Goal: Book appointment/travel/reservation

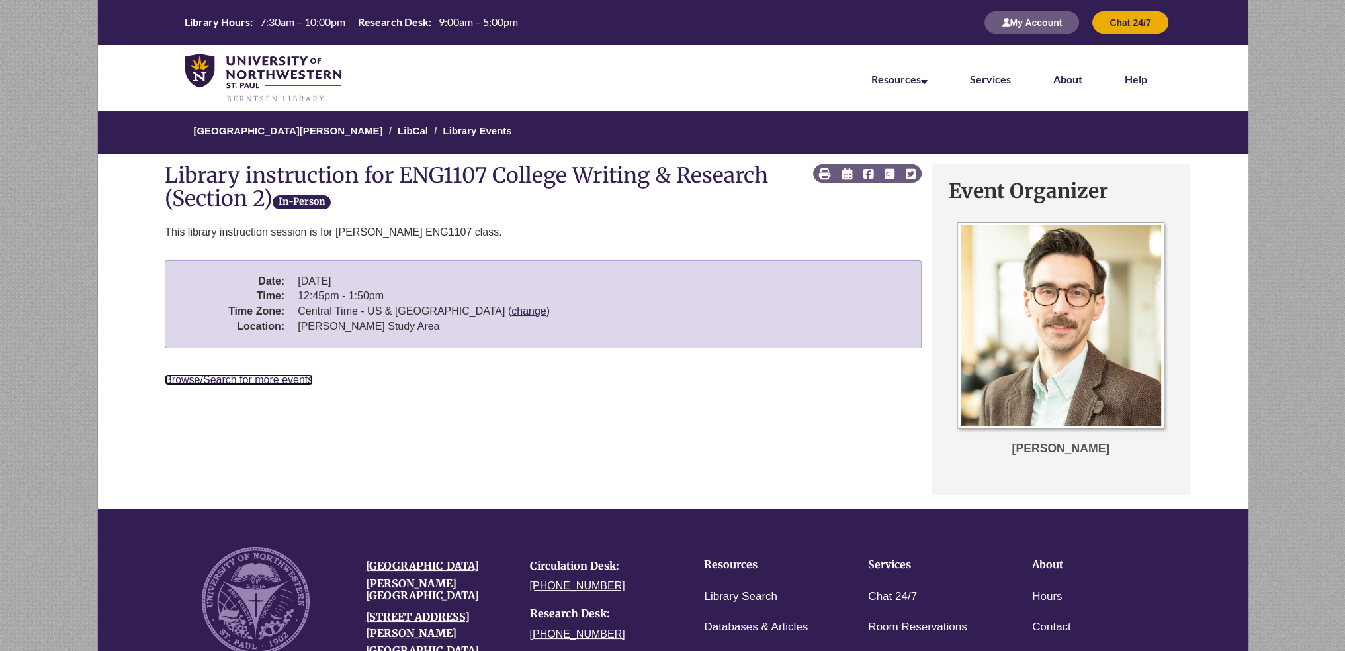
click at [198, 379] on link "Browse/Search for more events" at bounding box center [239, 379] width 148 height 11
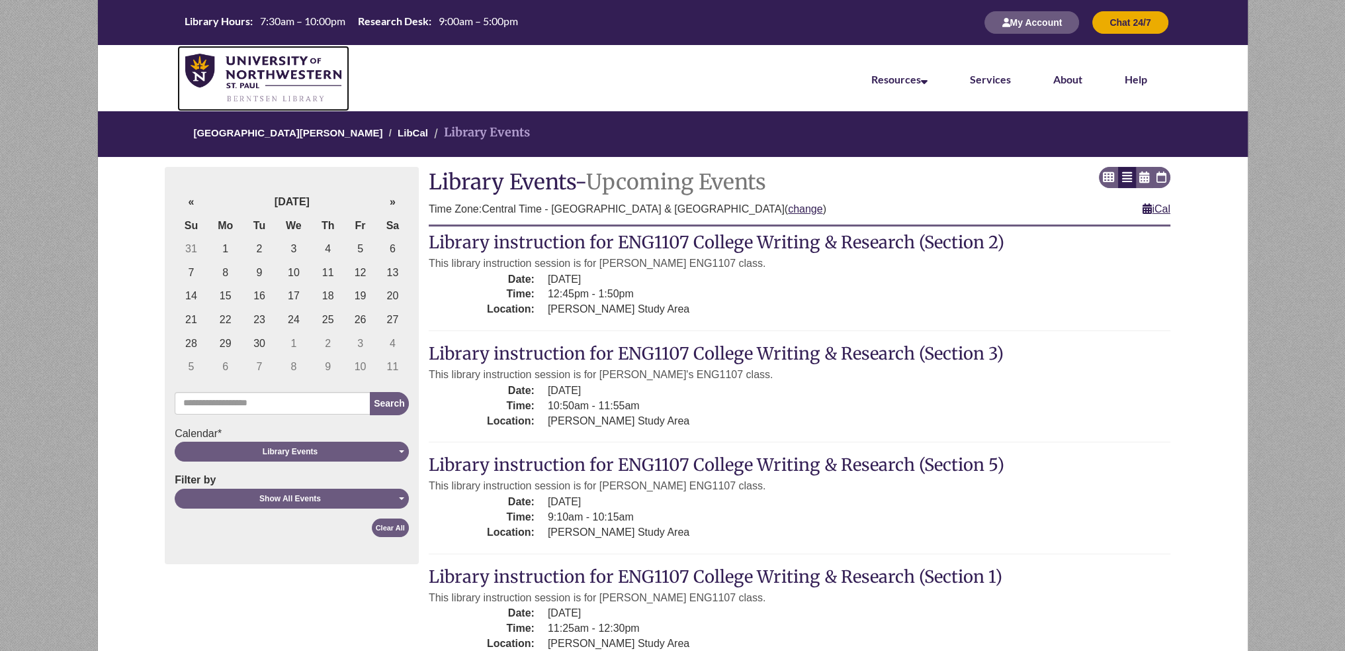
click at [302, 52] on link at bounding box center [263, 79] width 173 height 66
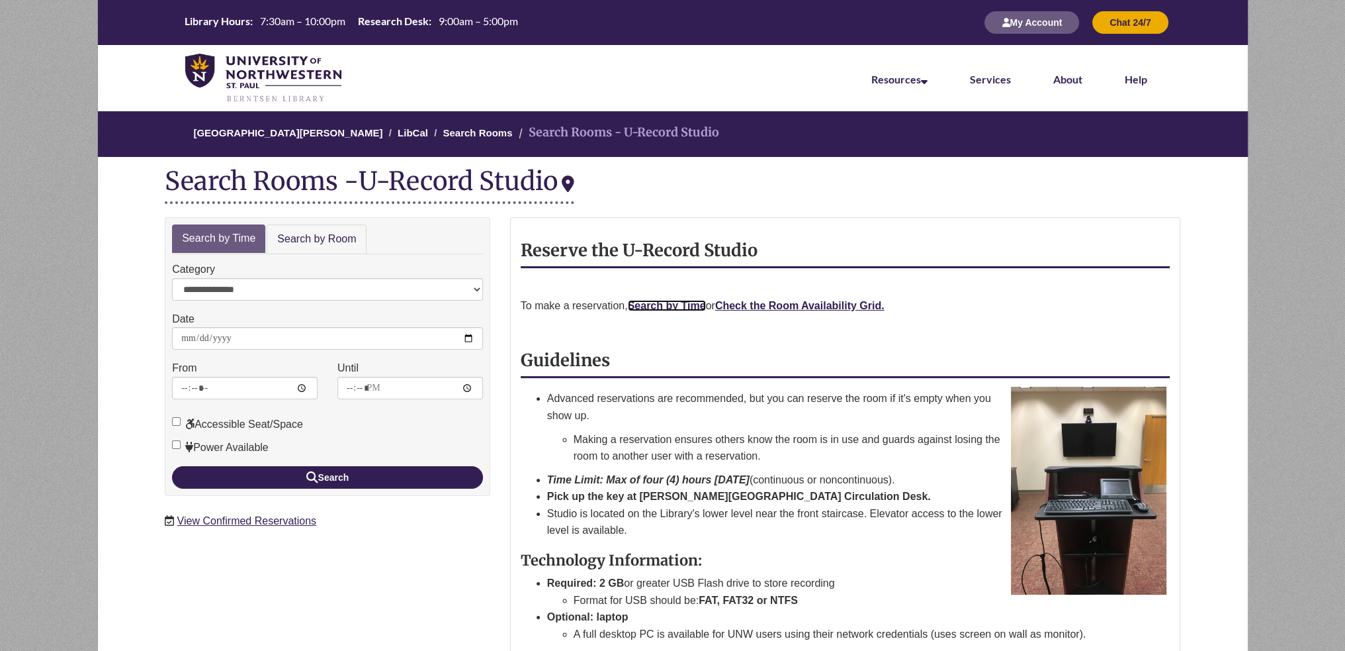
click at [680, 302] on link "Search by Time" at bounding box center [667, 305] width 78 height 11
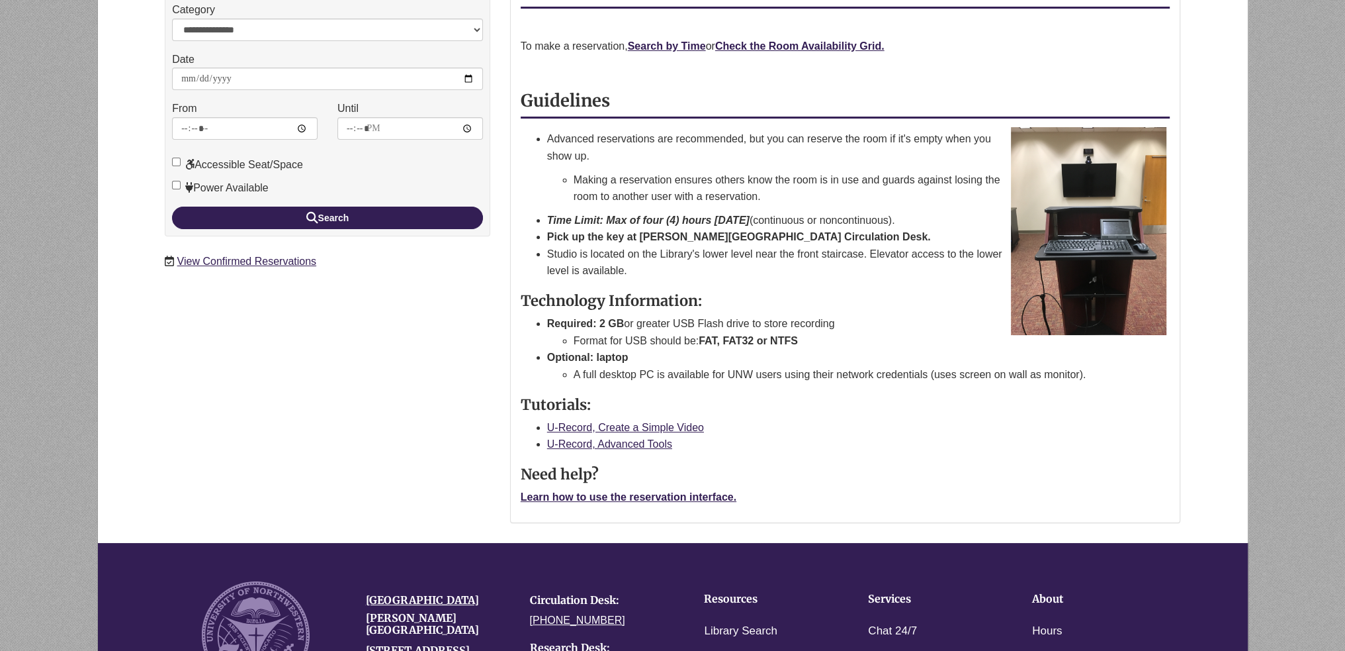
scroll to position [61, 0]
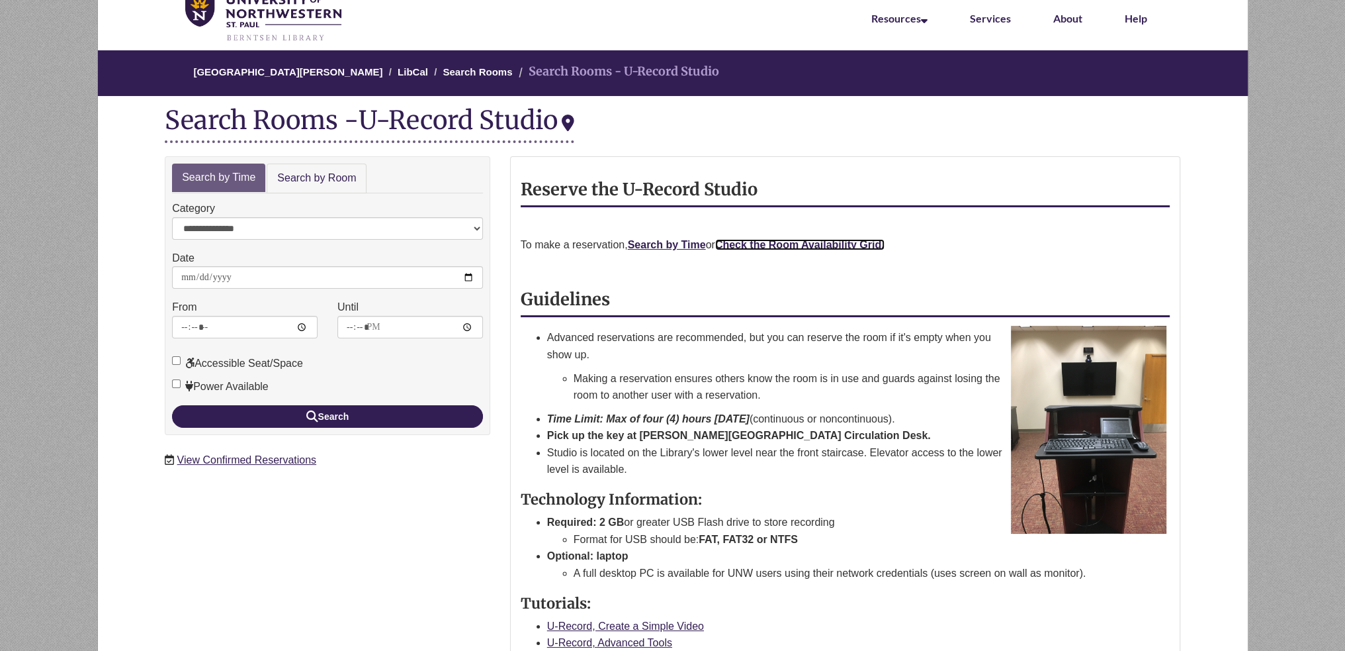
click at [789, 248] on strong "Check the Room Availability Grid." at bounding box center [799, 244] width 169 height 11
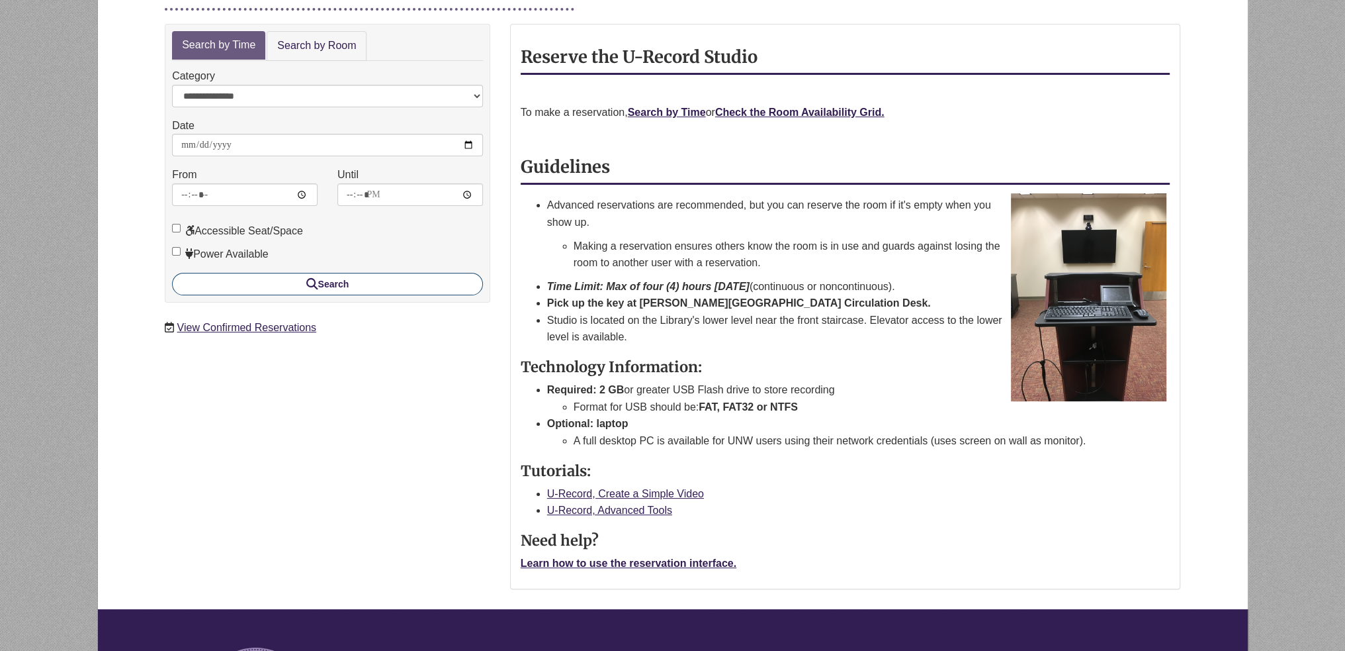
scroll to position [127, 0]
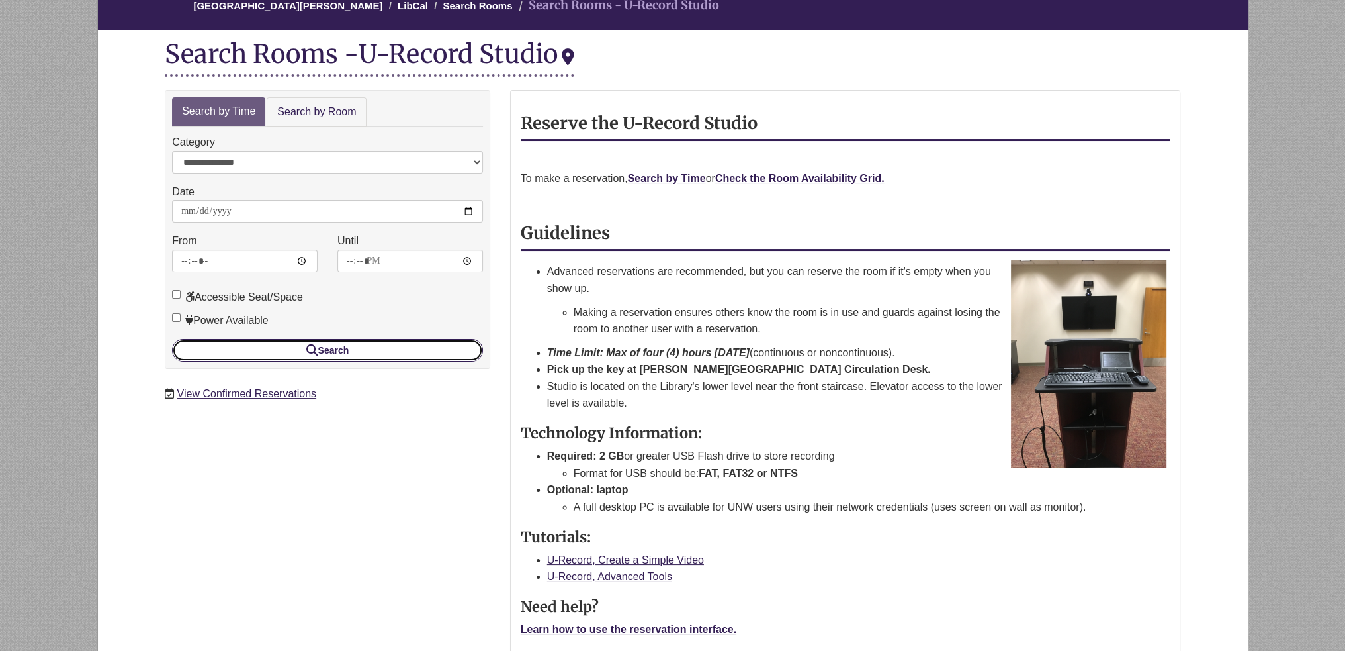
click at [344, 347] on button "Search" at bounding box center [327, 350] width 311 height 23
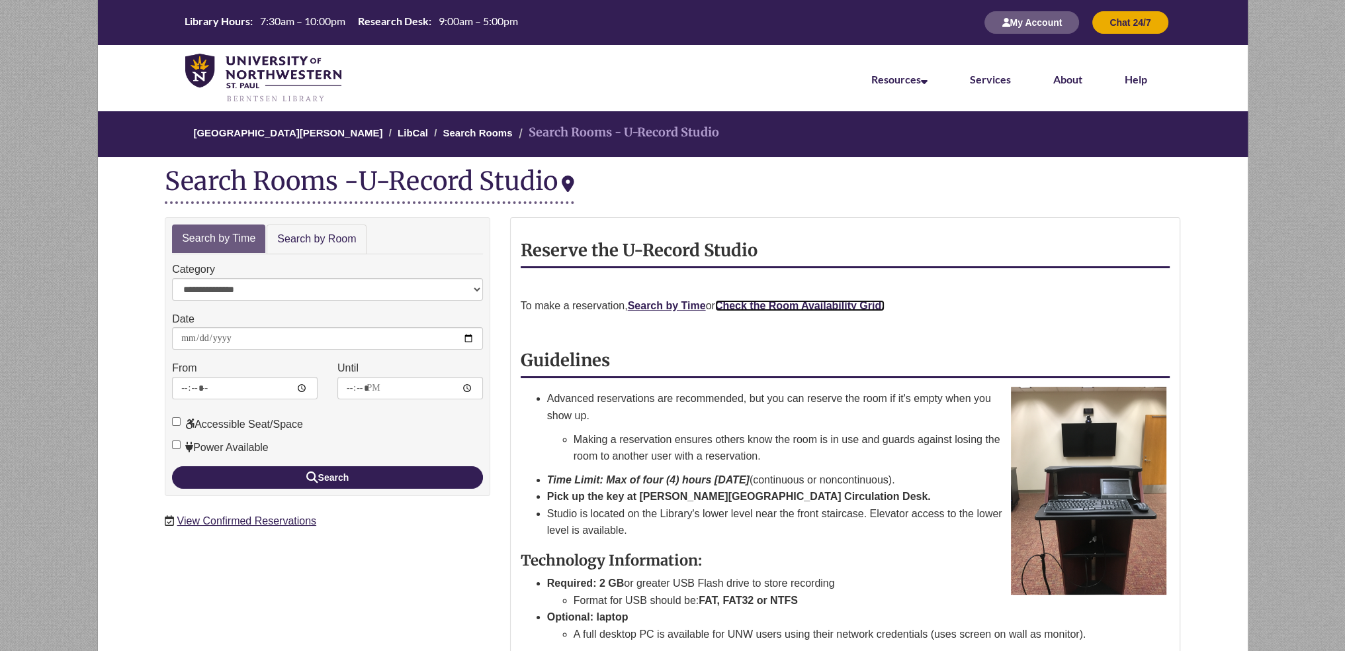
click at [755, 300] on strong "Check the Room Availability Grid." at bounding box center [799, 305] width 169 height 11
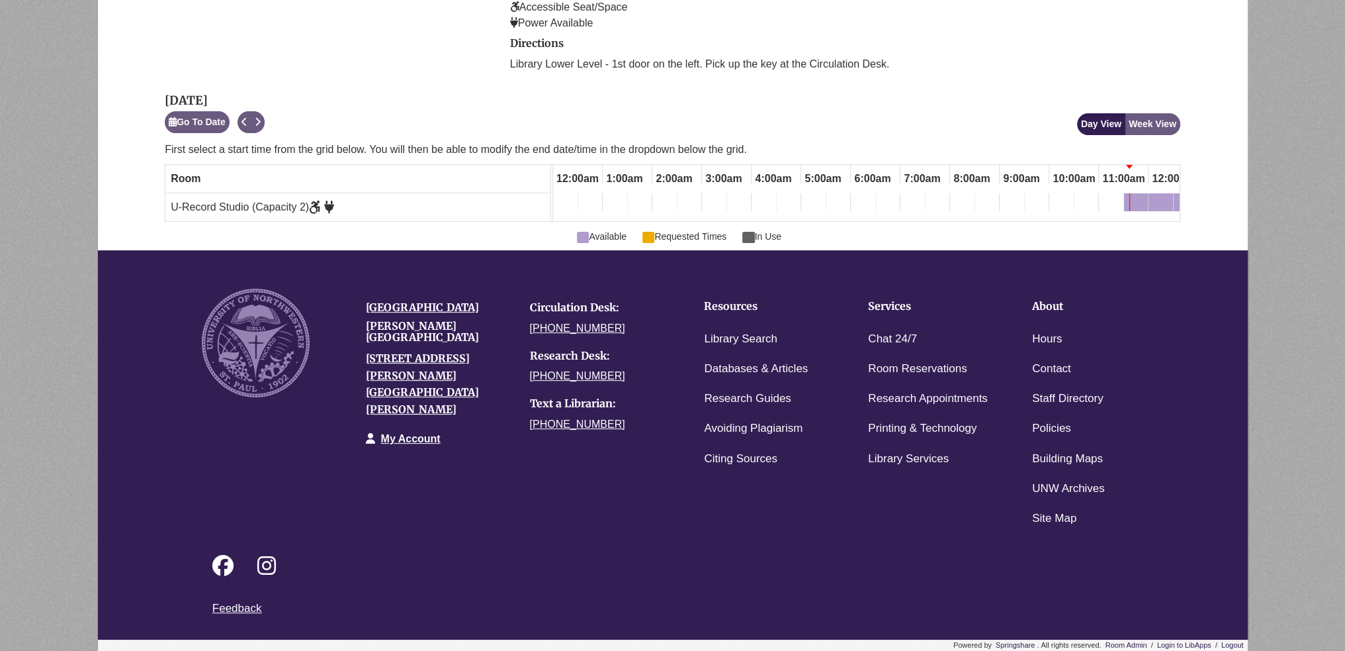
scroll to position [0, 497]
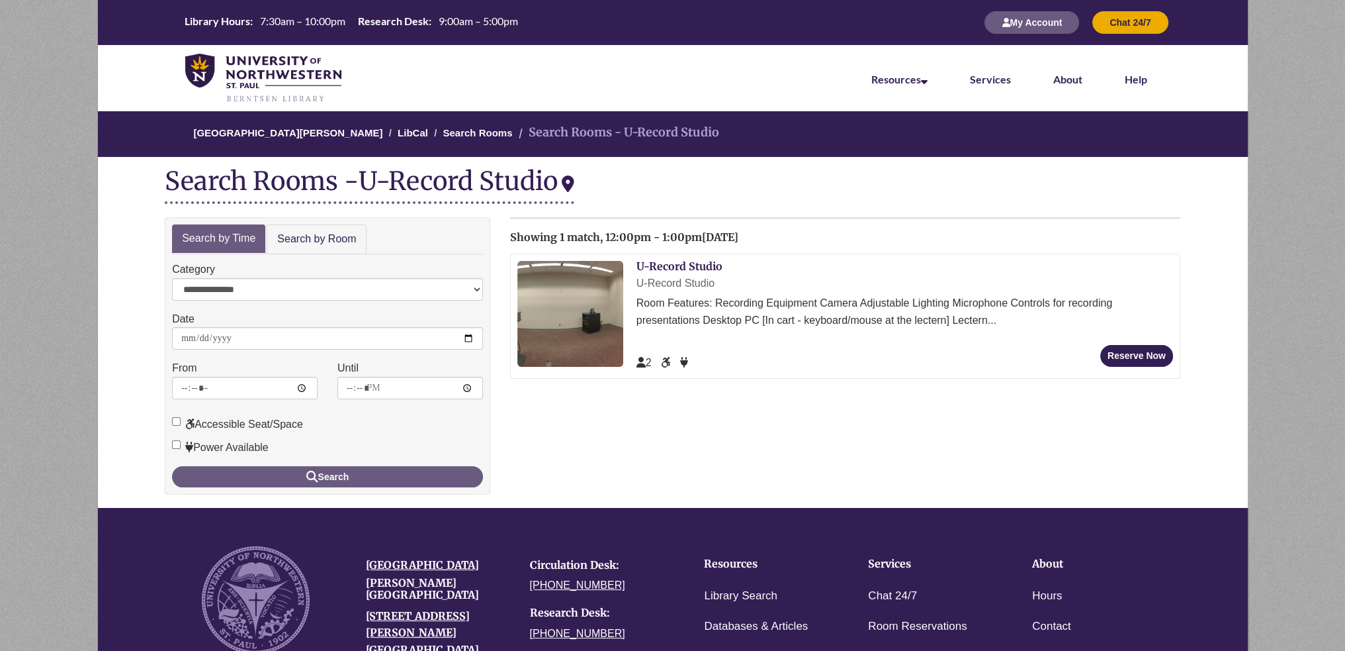
click at [810, 319] on div "Room Features: Recording Equipment Camera Adjustable Lighting Microphone Contro…" at bounding box center [905, 312] width 537 height 34
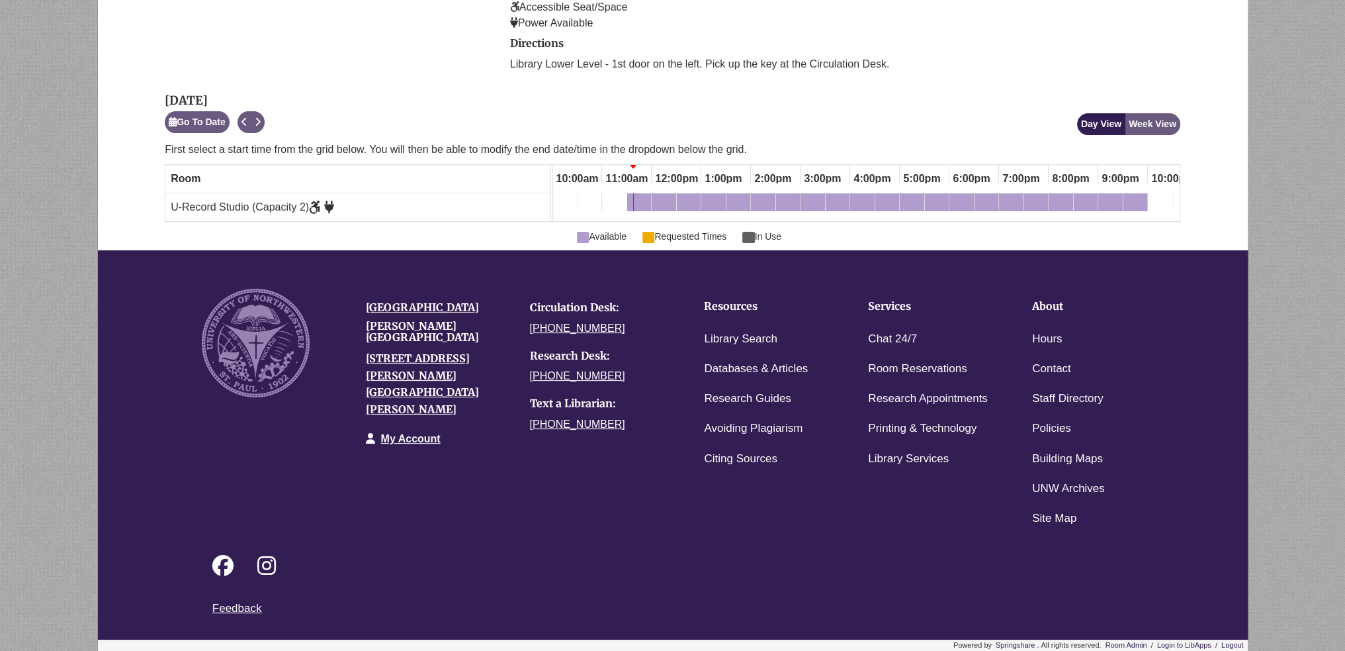
scroll to position [0, 497]
